Goal: Navigation & Orientation: Find specific page/section

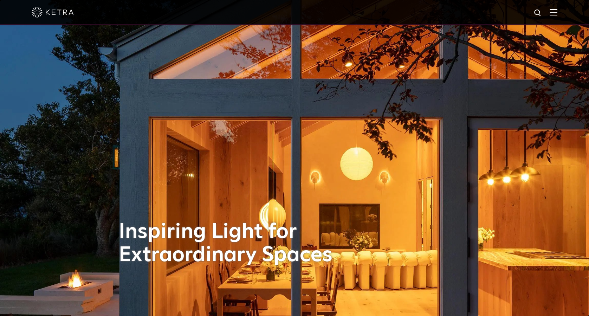
click at [566, 15] on div at bounding box center [294, 12] width 589 height 25
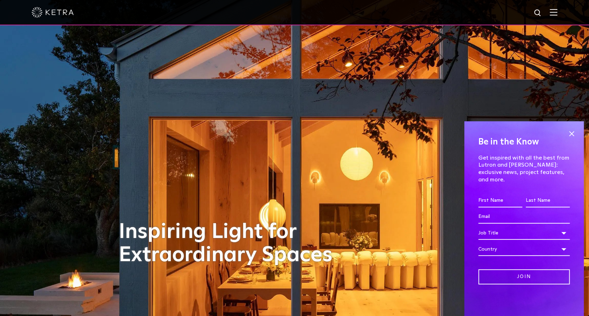
click at [557, 15] on img at bounding box center [553, 12] width 8 height 7
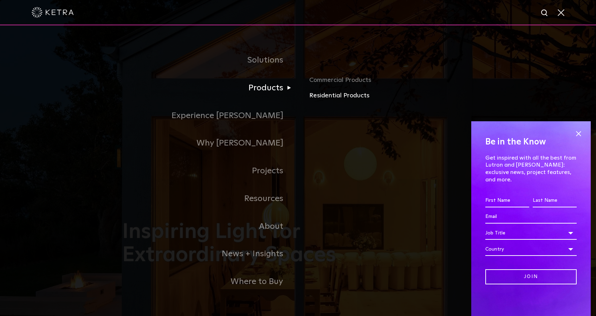
click at [314, 98] on link "Residential Products" at bounding box center [391, 96] width 164 height 10
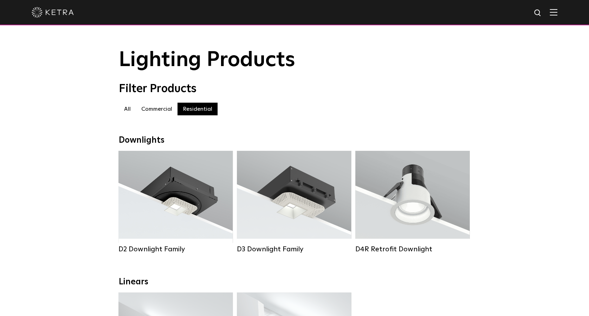
scroll to position [4, 0]
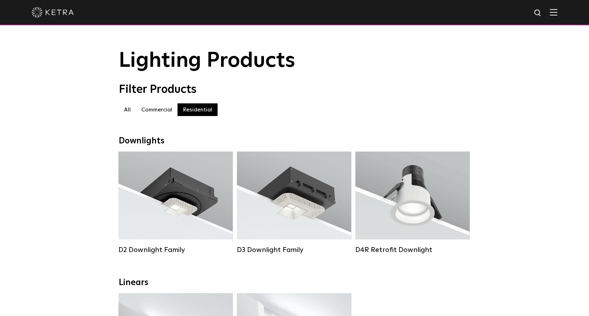
click at [126, 113] on label "All" at bounding box center [127, 109] width 17 height 13
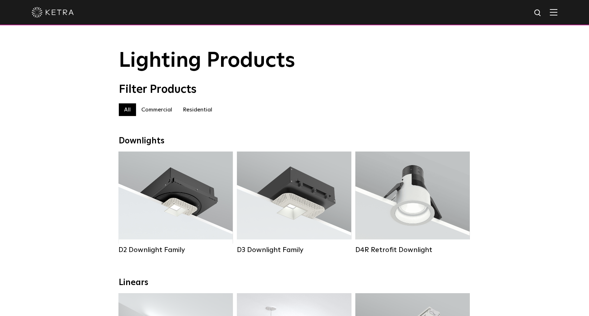
click at [56, 8] on img at bounding box center [53, 12] width 42 height 11
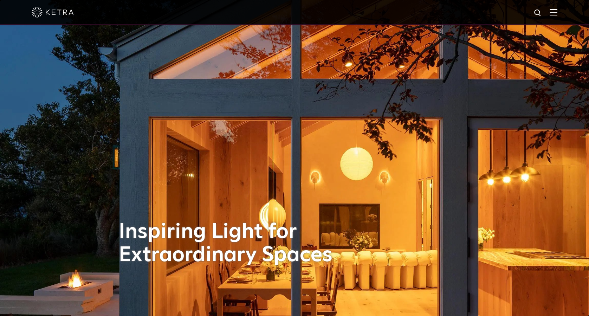
click at [557, 14] on img at bounding box center [553, 12] width 8 height 7
